Goal: Task Accomplishment & Management: Manage account settings

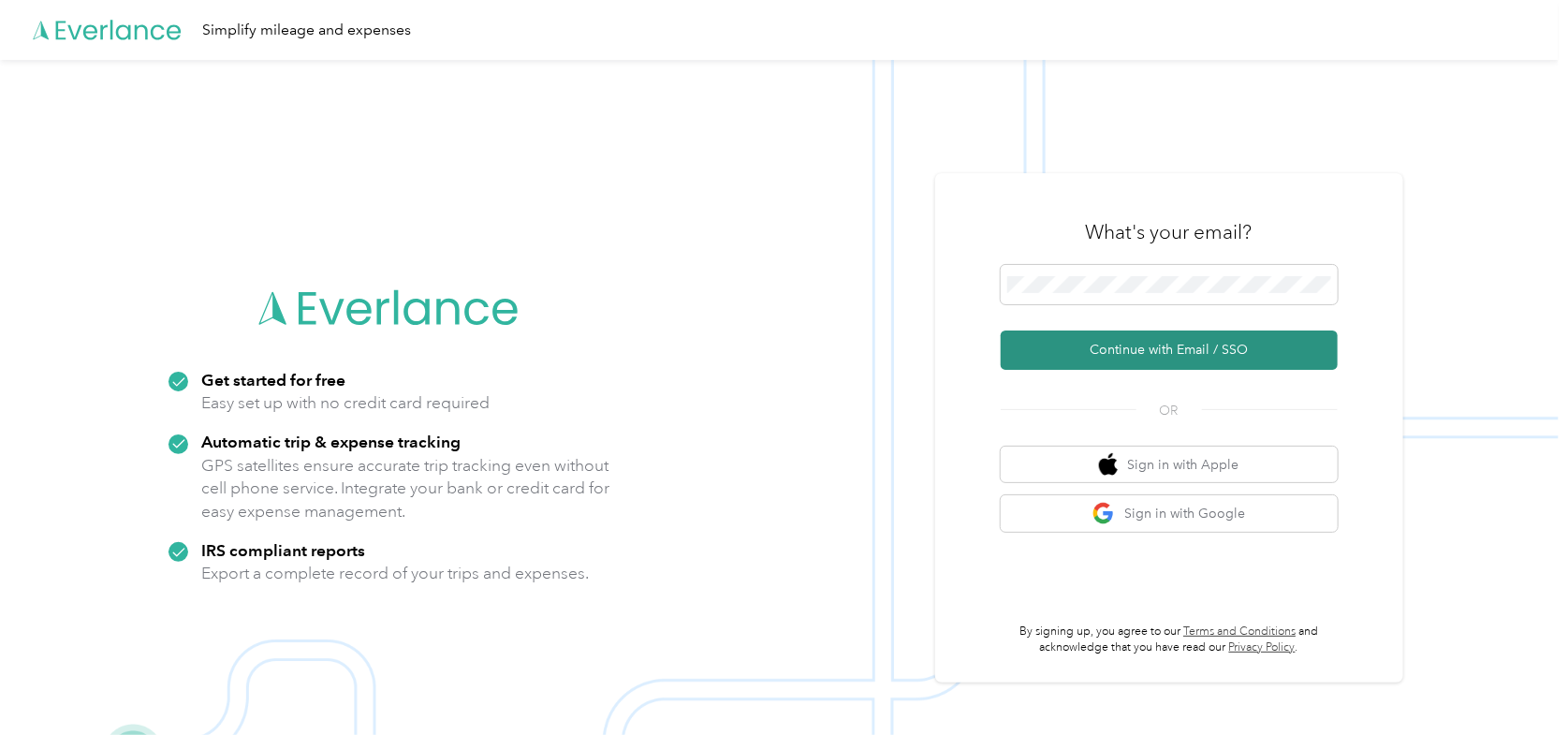
click at [1149, 352] on button "Continue with Email / SSO" at bounding box center [1169, 350] width 337 height 39
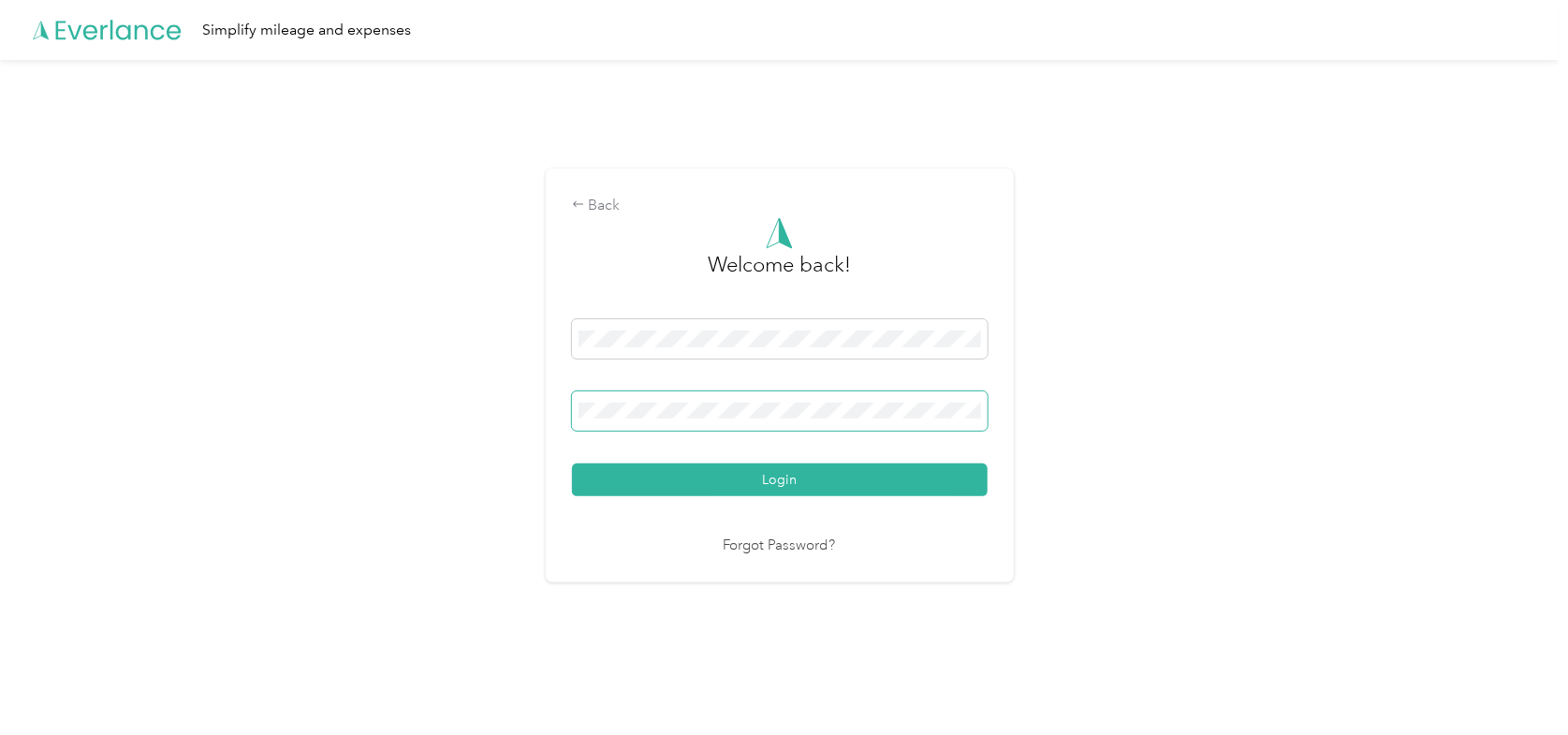
click at [572, 463] on button "Login" at bounding box center [780, 479] width 415 height 32
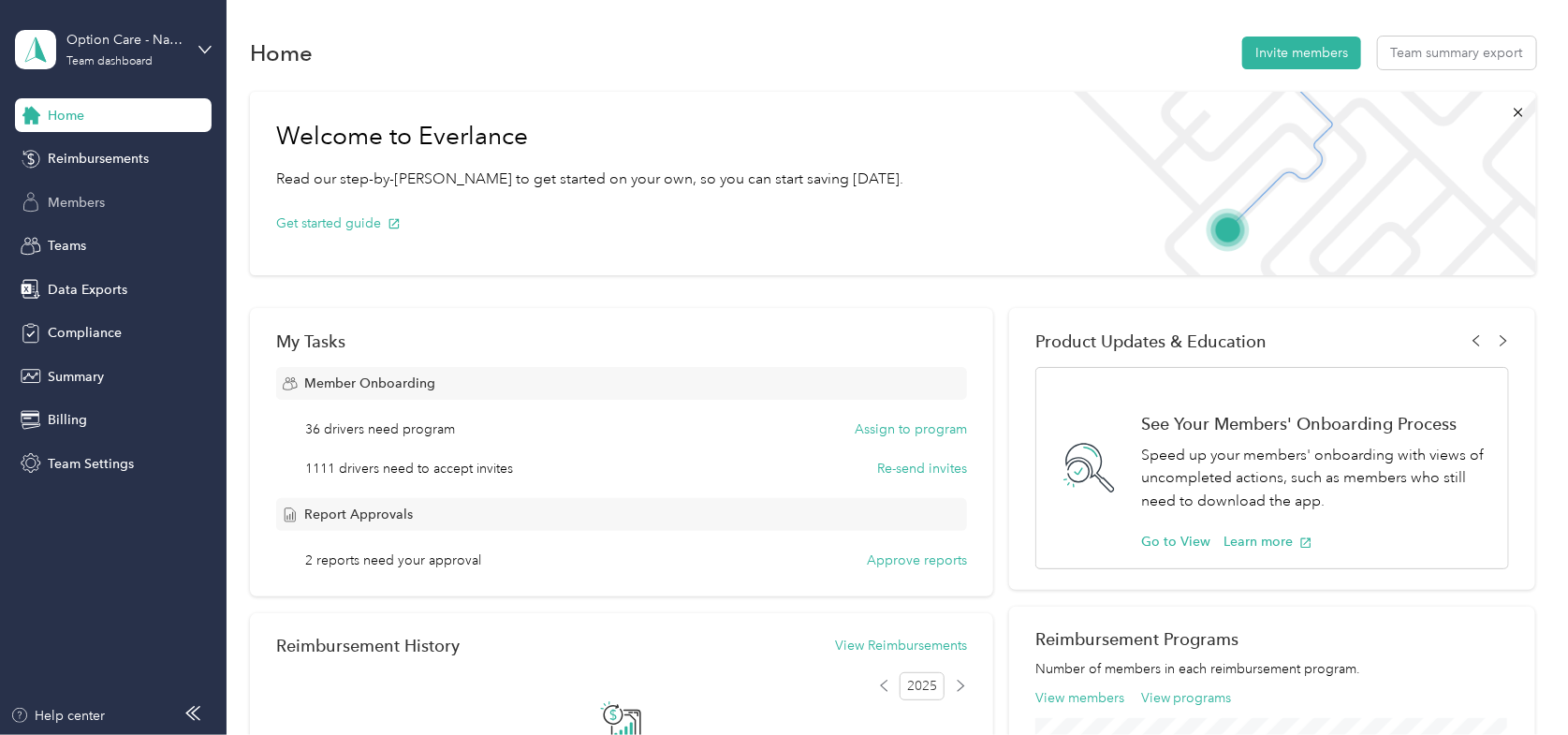
click at [113, 193] on div "Members" at bounding box center [113, 202] width 197 height 33
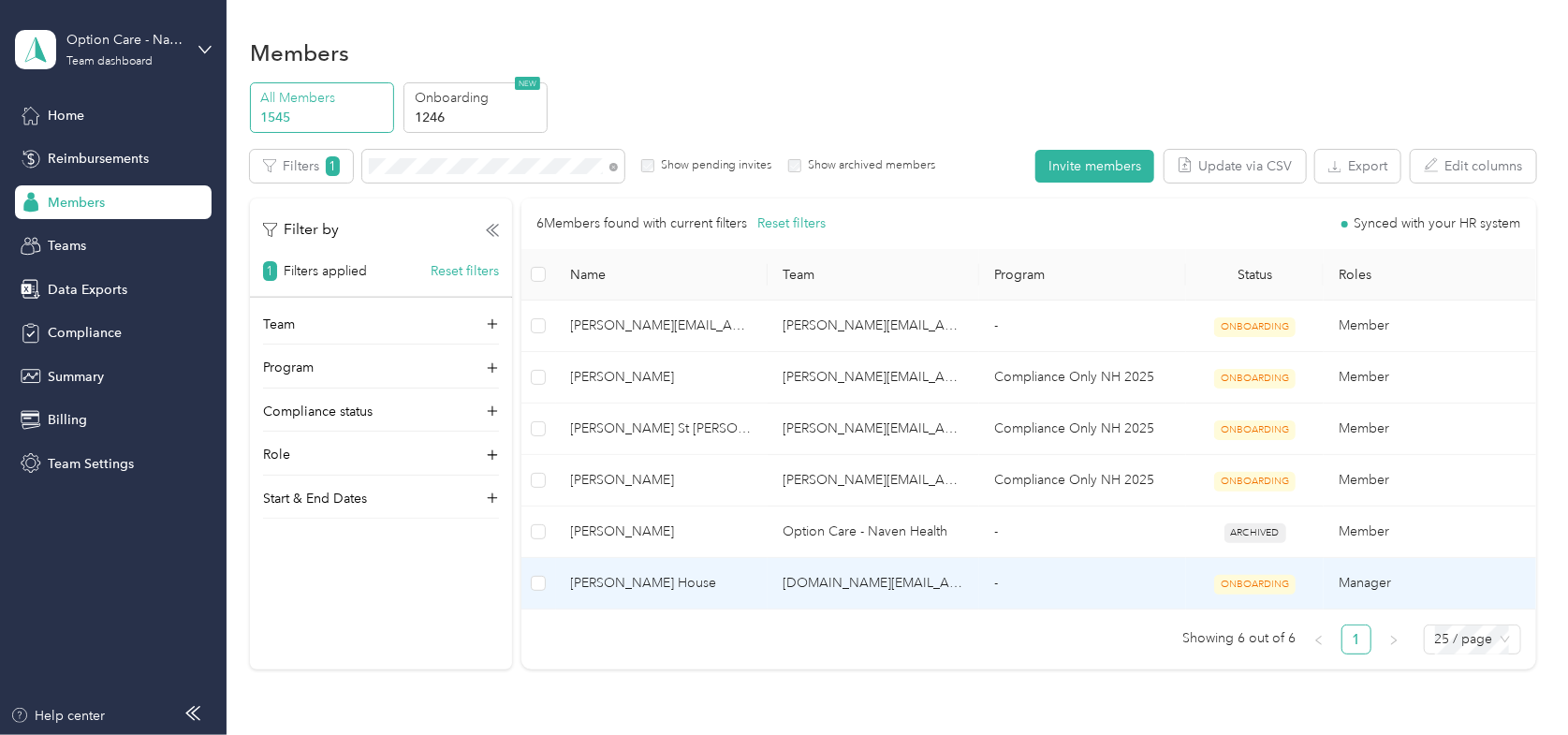
click at [621, 582] on span "[PERSON_NAME] House" at bounding box center [661, 582] width 181 height 21
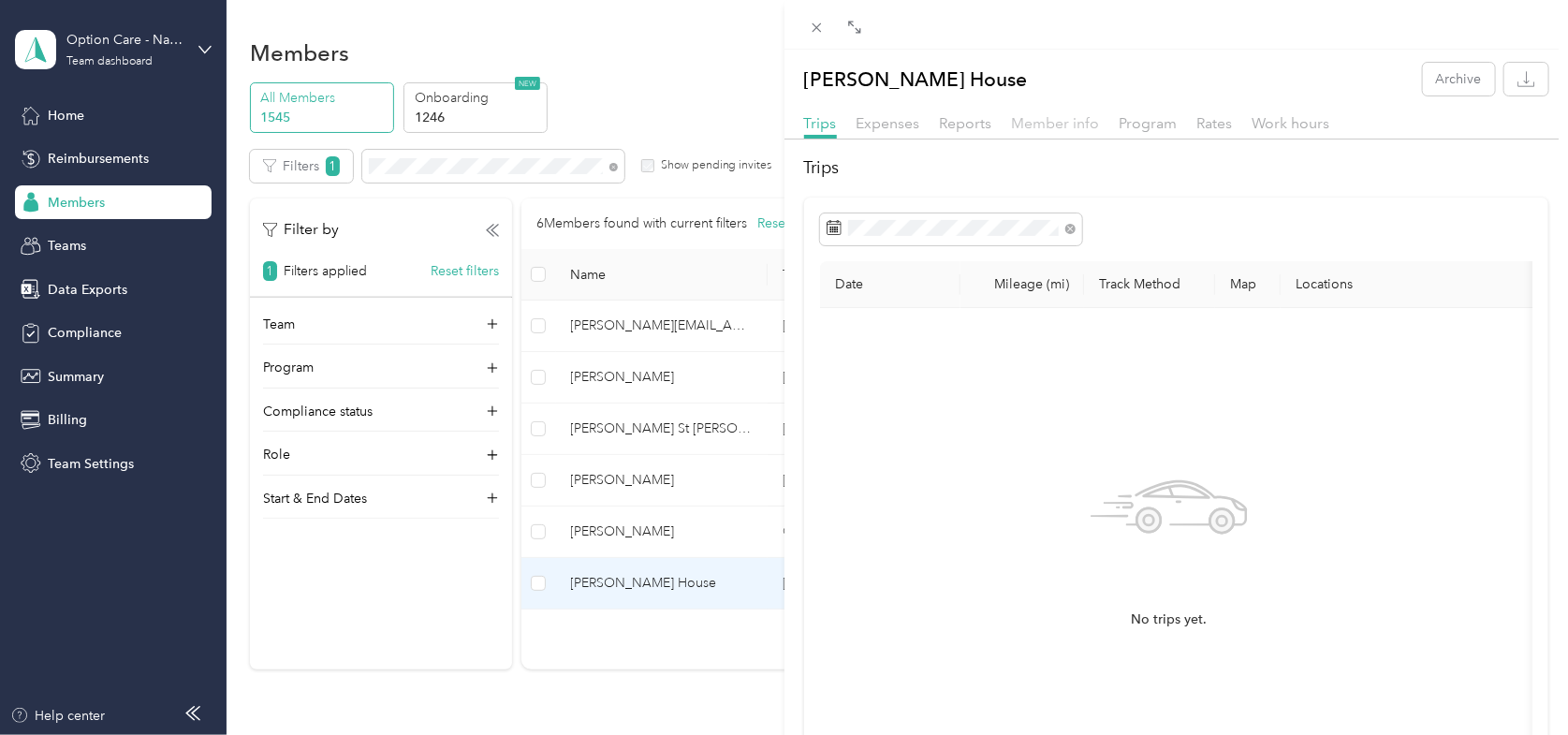
click at [1055, 126] on span "Member info" at bounding box center [1055, 123] width 88 height 18
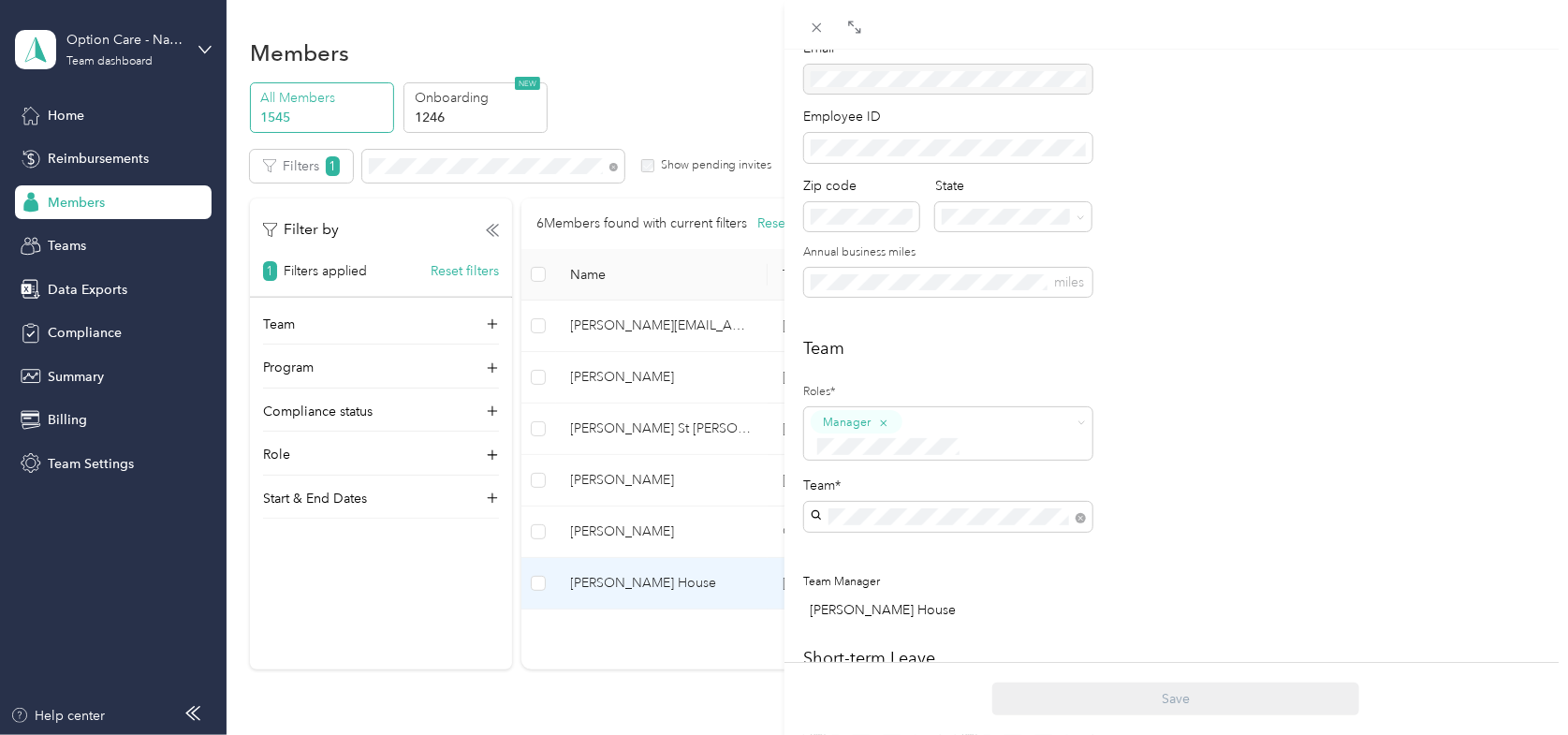
scroll to position [280, 0]
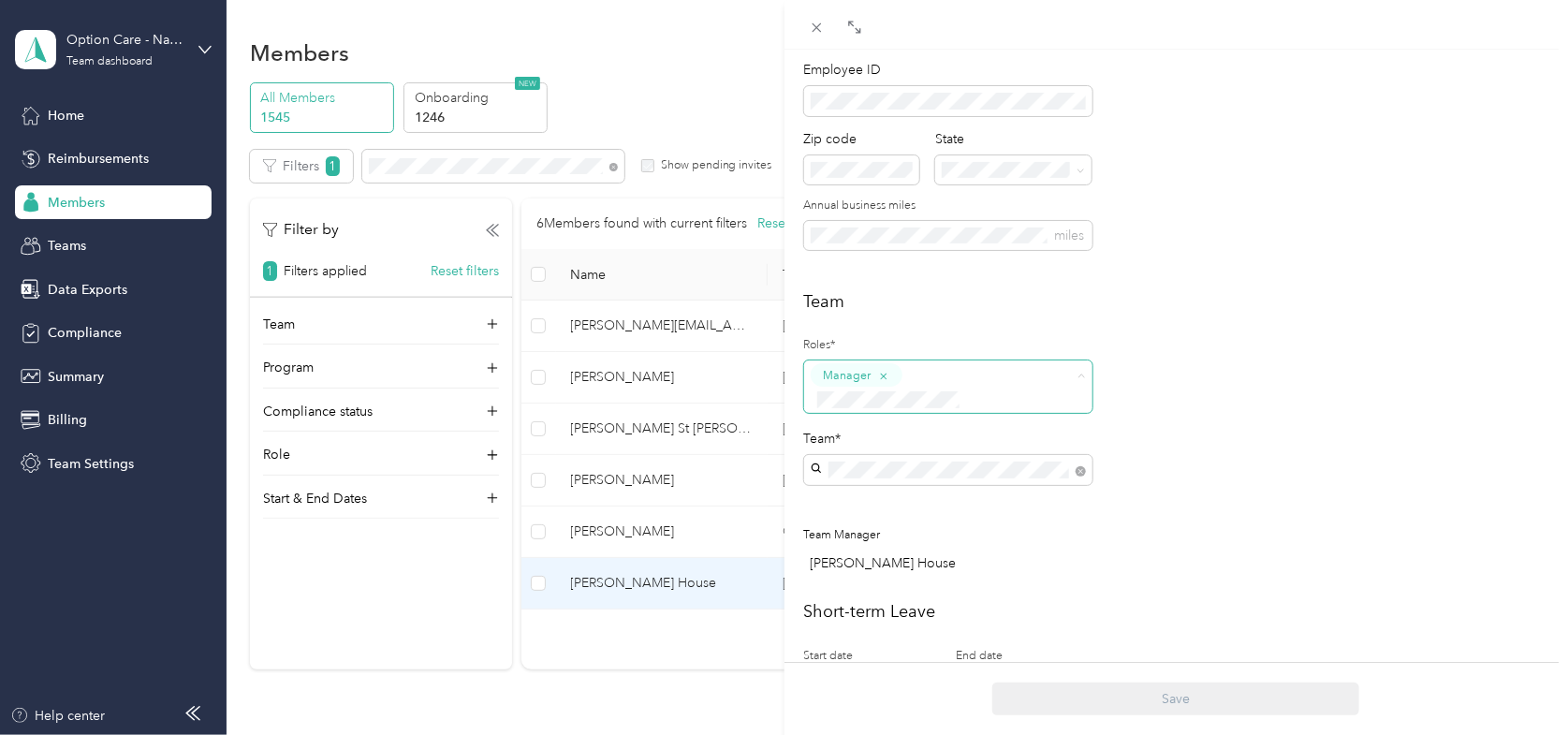
click at [905, 555] on li "Super Admin" at bounding box center [948, 553] width 288 height 36
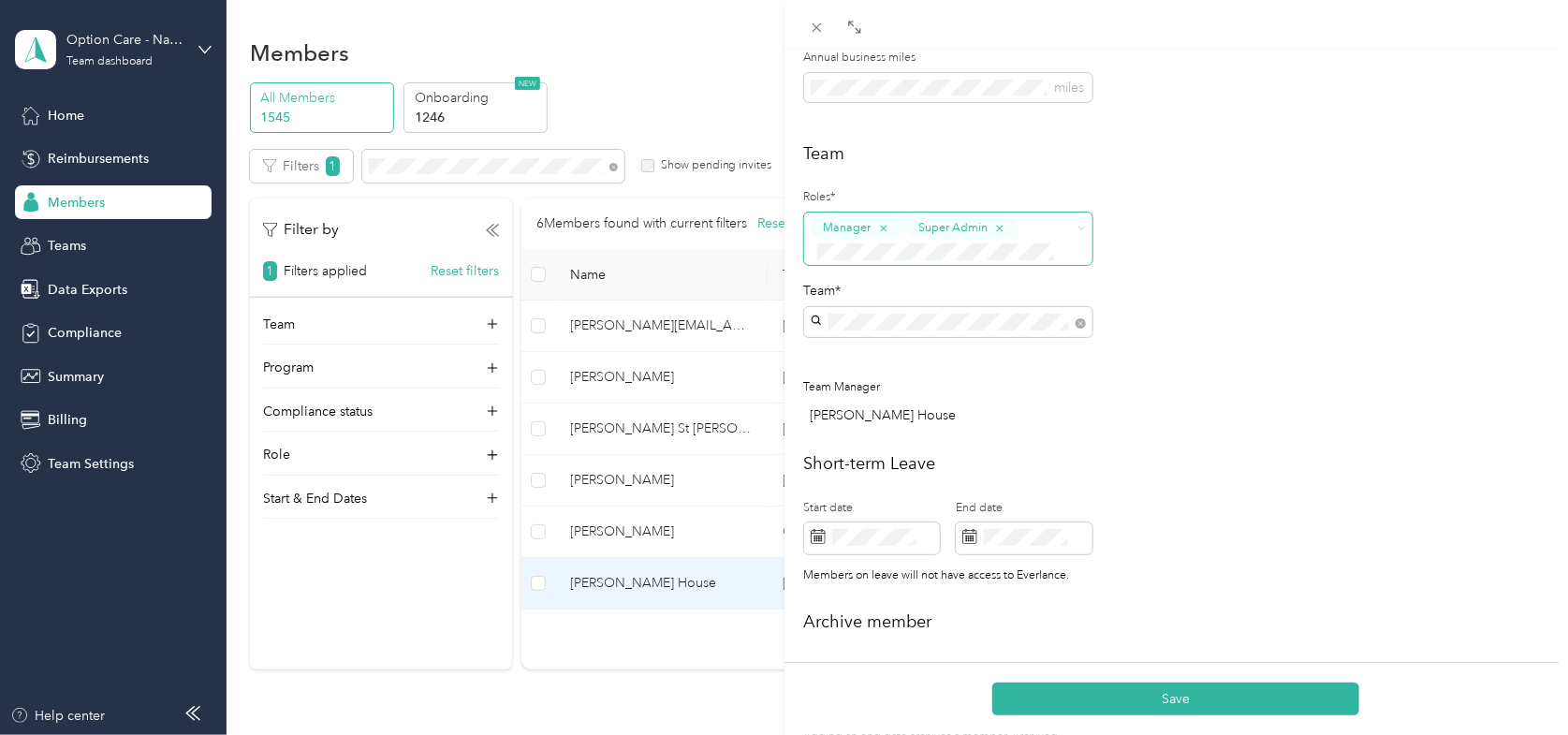
scroll to position [468, 0]
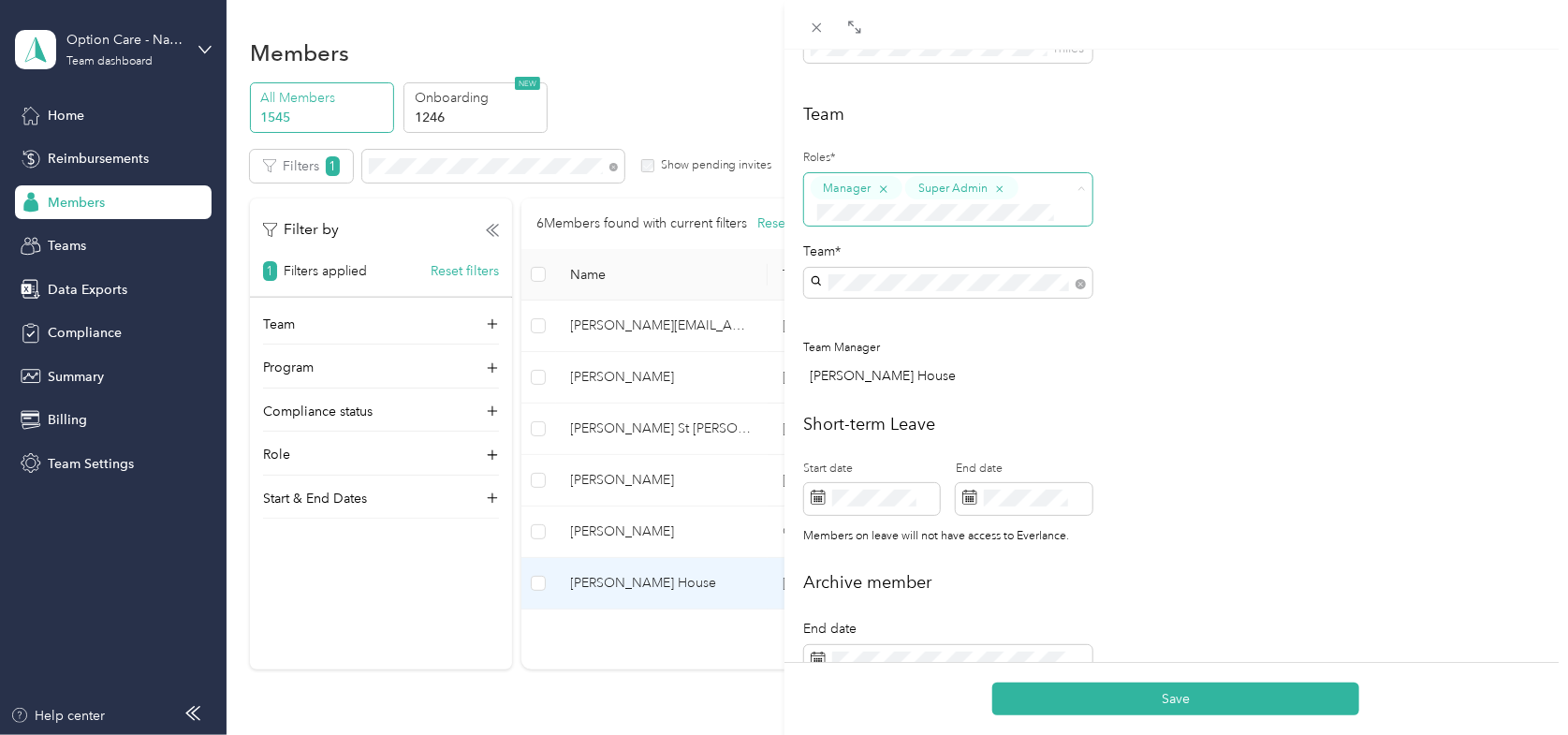
click at [883, 192] on icon "button" at bounding box center [883, 189] width 12 height 12
click at [973, 195] on div "Super Admin" at bounding box center [936, 199] width 251 height 46
drag, startPoint x: 867, startPoint y: 345, endPoint x: 887, endPoint y: 345, distance: 20.0
click at [867, 346] on span "Manager" at bounding box center [854, 349] width 48 height 17
click at [1002, 191] on icon "button" at bounding box center [999, 189] width 12 height 12
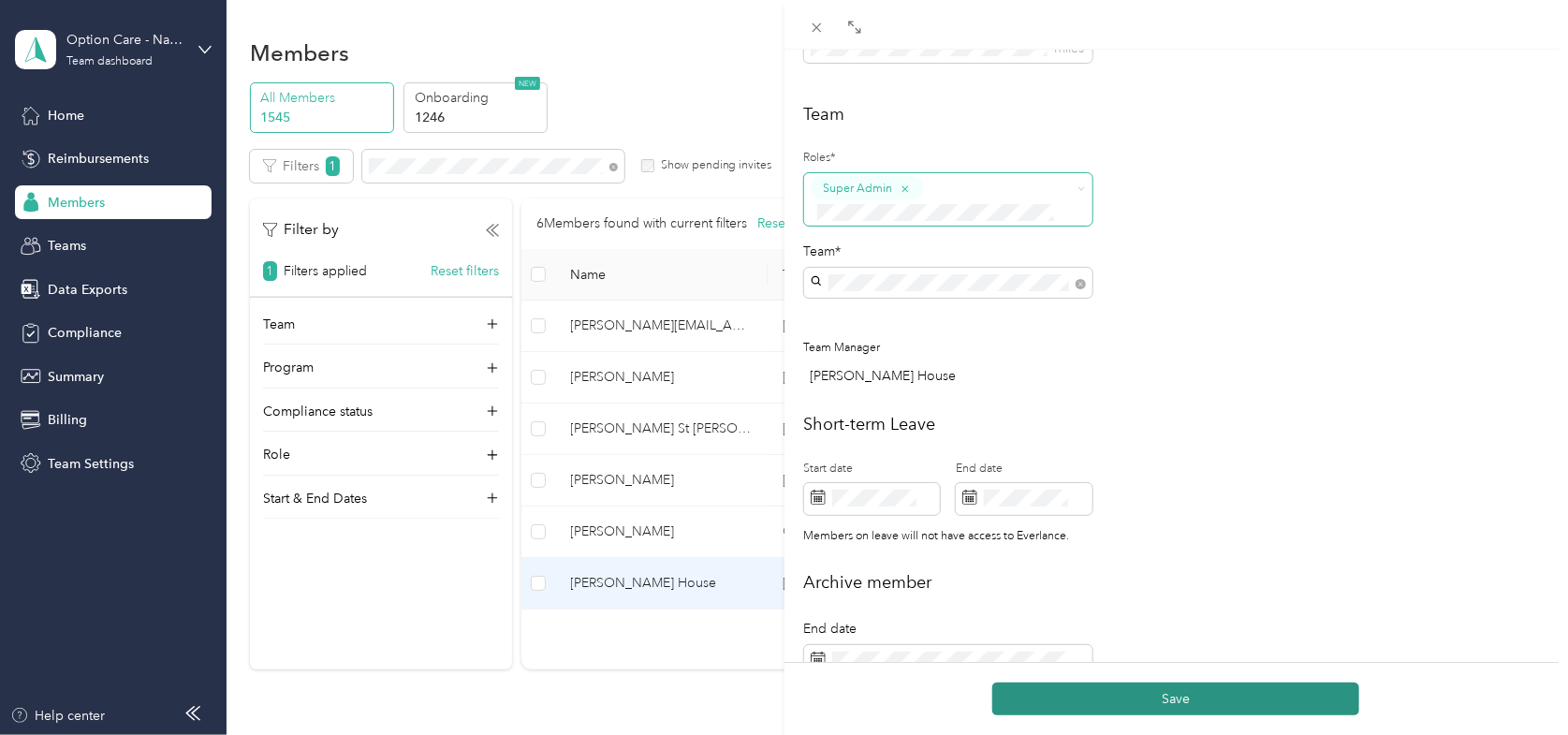
click at [1081, 701] on button "Save" at bounding box center [1175, 698] width 367 height 32
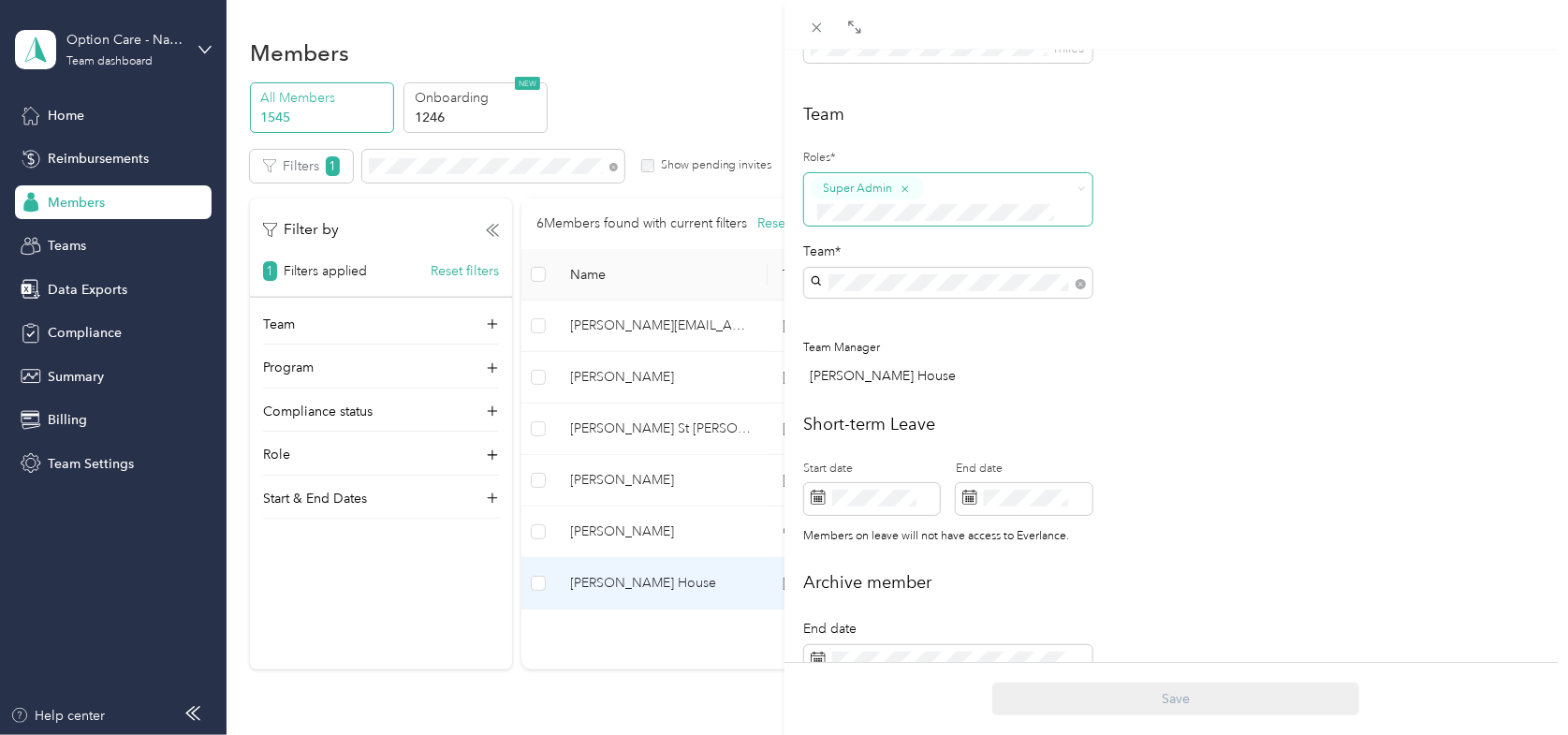
click at [1487, 287] on div "Team Roles* Super Admin Team* Team Manager [PERSON_NAME]" at bounding box center [1176, 249] width 745 height 294
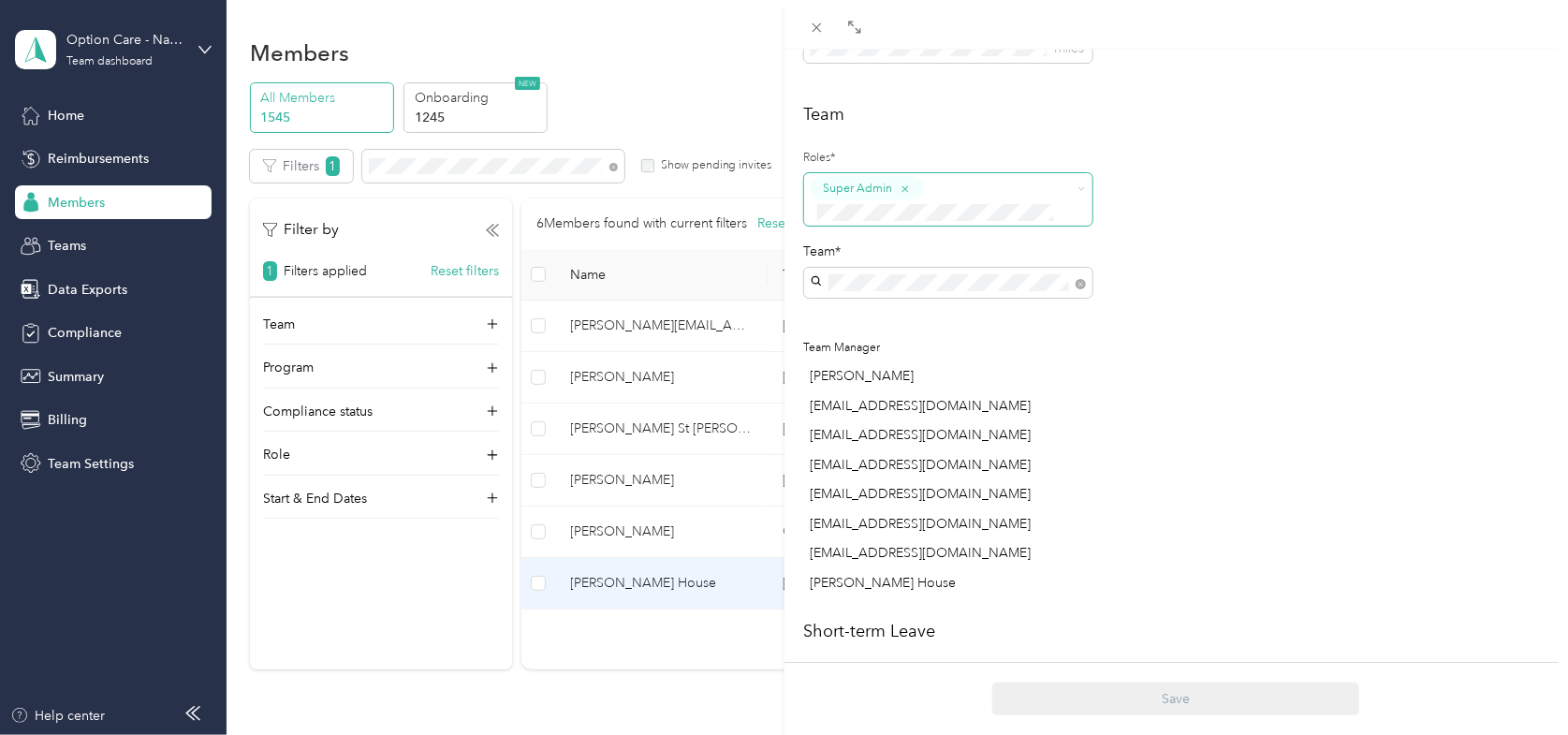
click at [203, 48] on div "[PERSON_NAME] House Archive Trips Expenses Reports Member info Program Rates Wo…" at bounding box center [784, 367] width 1568 height 735
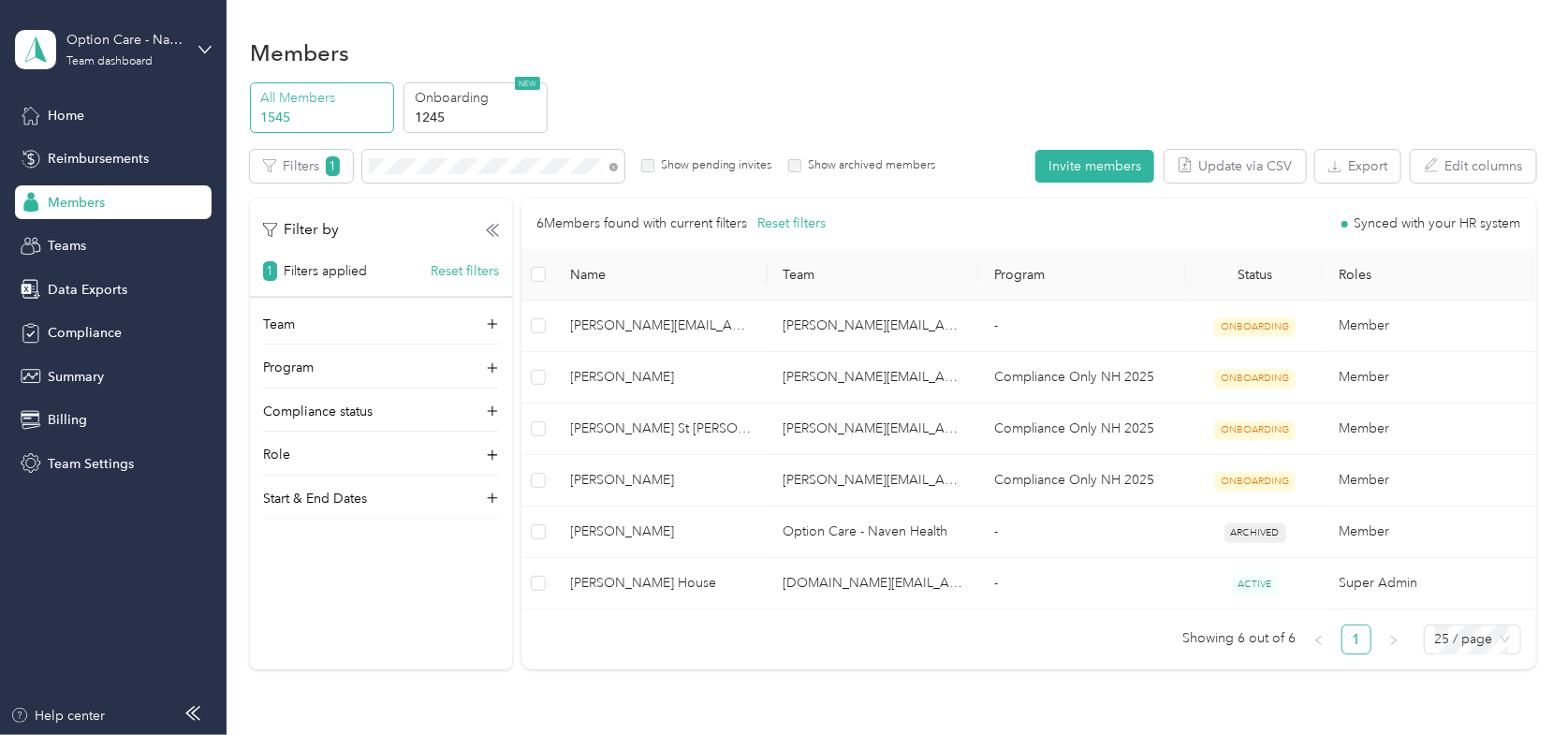
click at [1389, 76] on section "Members All Members 1545 Onboarding 1245 NEW Edit role Edit team Edit program E…" at bounding box center [893, 359] width 1286 height 653
click at [202, 47] on icon at bounding box center [205, 49] width 13 height 13
click at [163, 67] on div "Option Care - Naven Health Team dashboard" at bounding box center [98, 49] width 168 height 39
click at [207, 51] on icon at bounding box center [205, 49] width 13 height 13
click at [128, 59] on div "Team dashboard" at bounding box center [109, 61] width 86 height 11
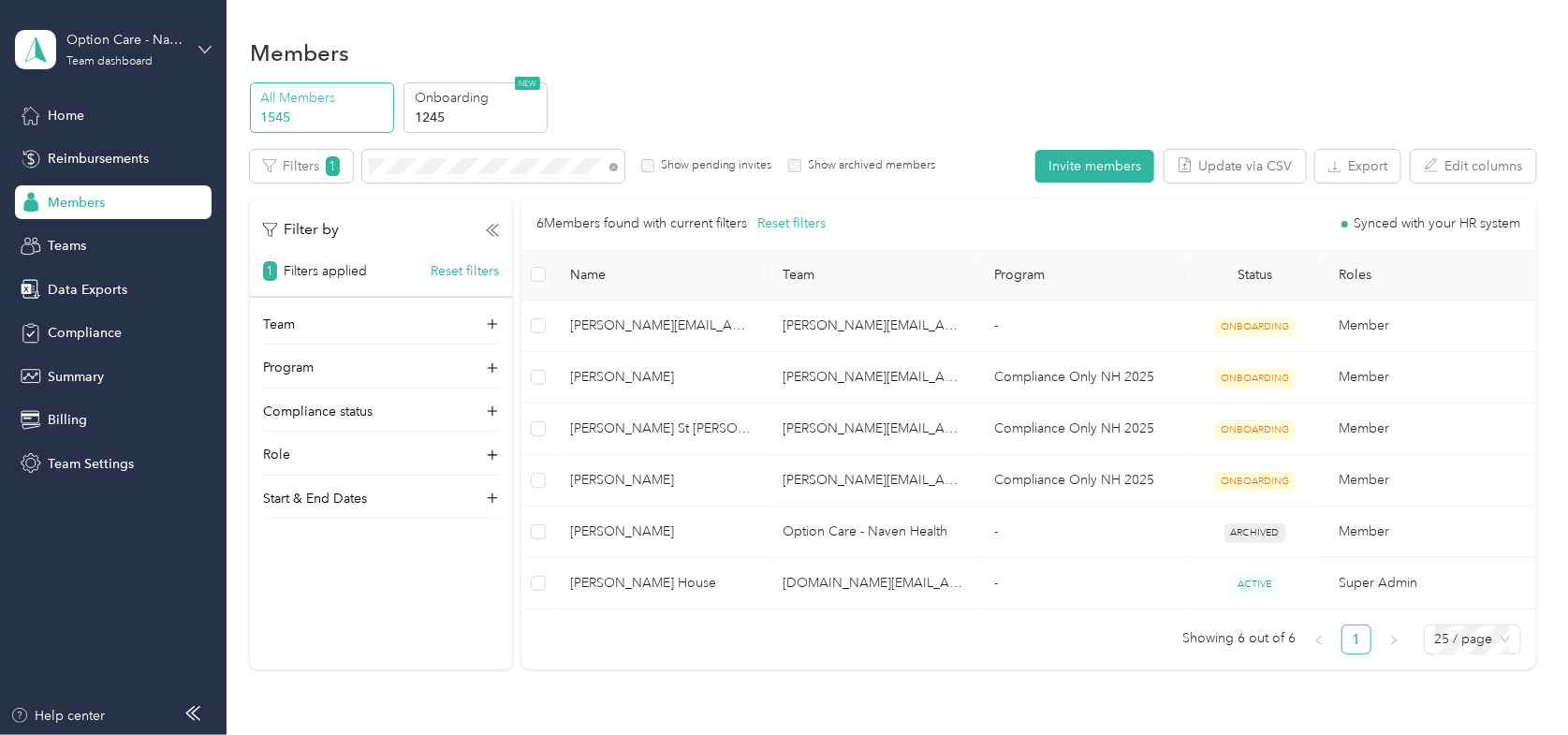
click at [201, 51] on icon at bounding box center [205, 49] width 13 height 13
click at [80, 194] on div "Personal dashboard" at bounding box center [91, 196] width 118 height 20
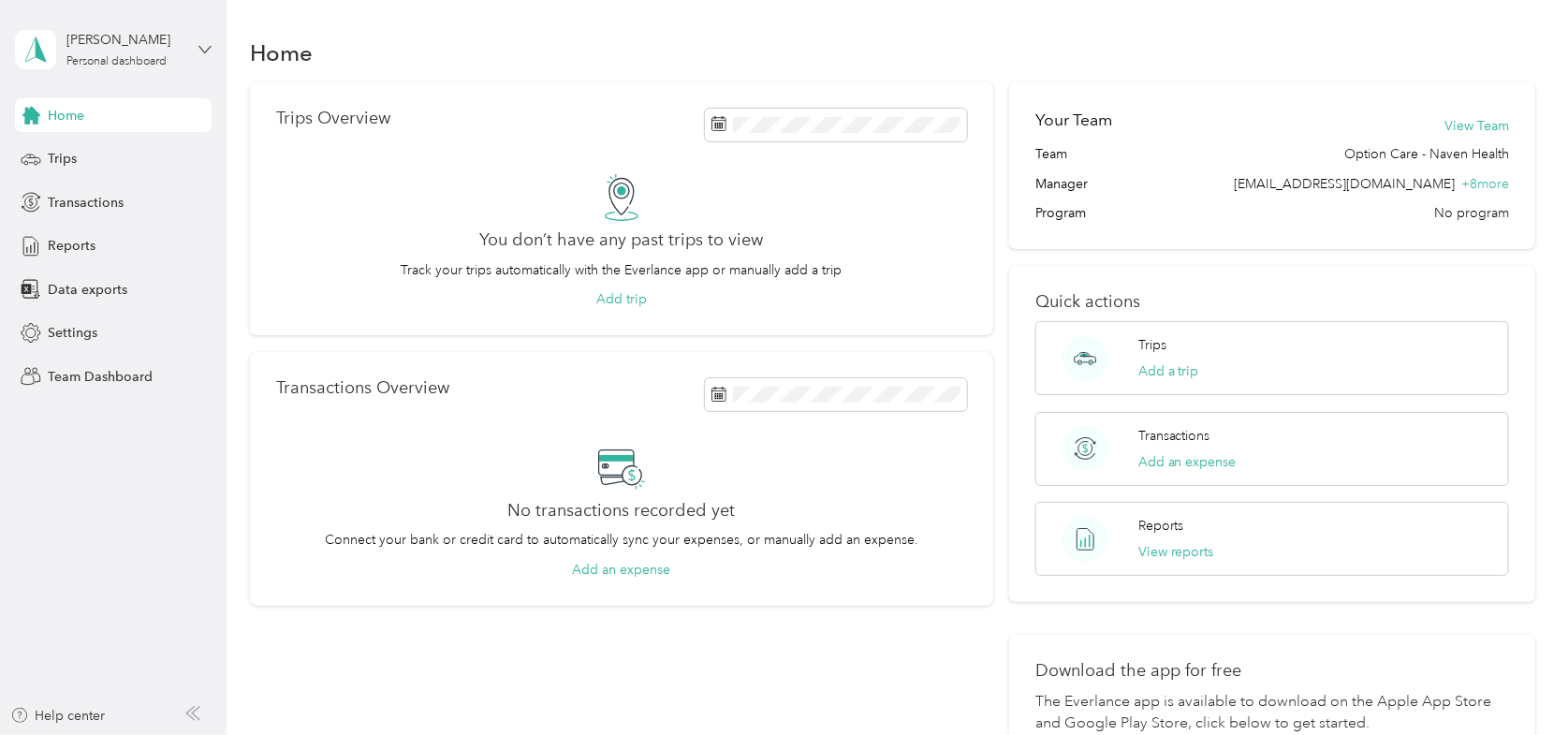
click at [204, 47] on icon at bounding box center [205, 49] width 13 height 13
click at [136, 57] on div "Personal dashboard" at bounding box center [117, 61] width 100 height 11
click at [106, 253] on div "You’re signed in as [EMAIL_ADDRESS][DOMAIN_NAME] Team dashboard Personal dashbo…" at bounding box center [212, 171] width 394 height 191
click at [85, 53] on div "[PERSON_NAME] Personal dashboard" at bounding box center [125, 48] width 117 height 37
click at [90, 239] on div "Log out" at bounding box center [213, 237] width 368 height 32
